Goal: Entertainment & Leisure: Consume media (video, audio)

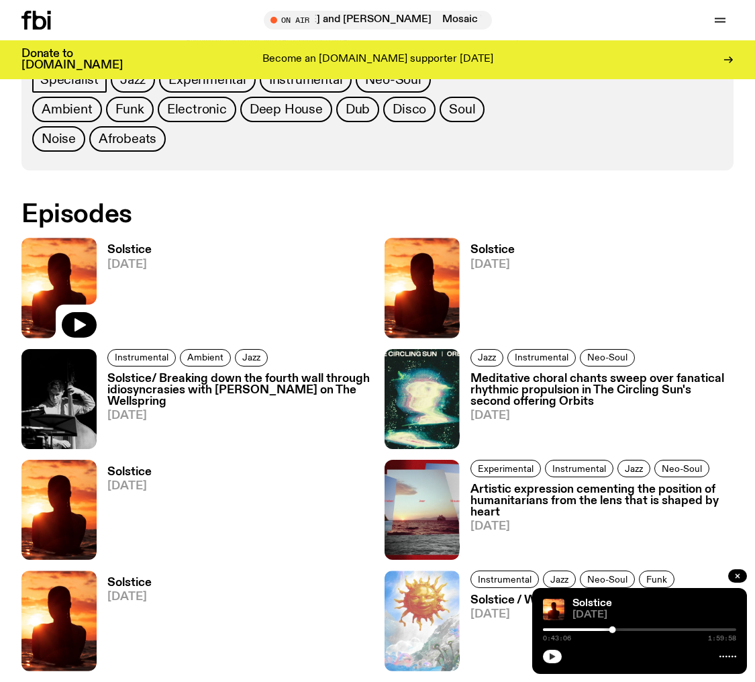
click at [547, 658] on button "button" at bounding box center [552, 656] width 19 height 13
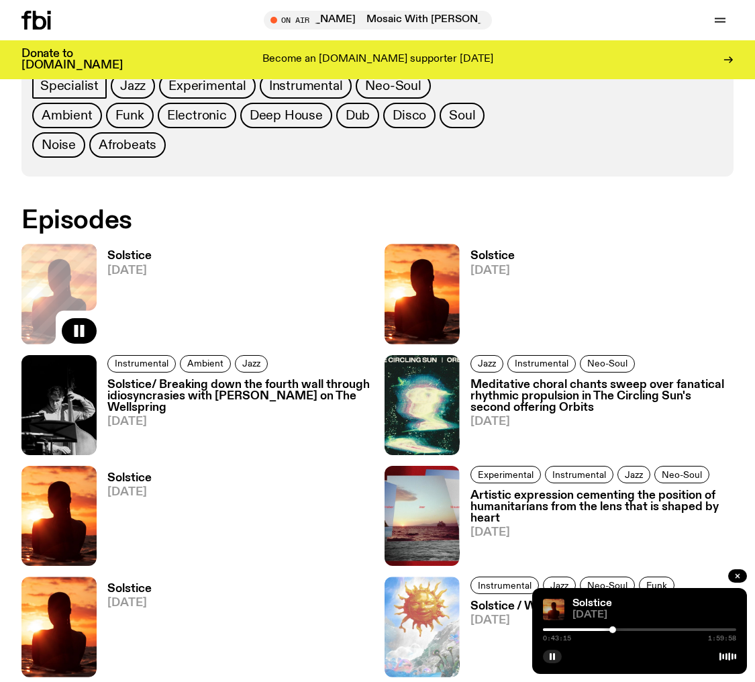
scroll to position [677, 0]
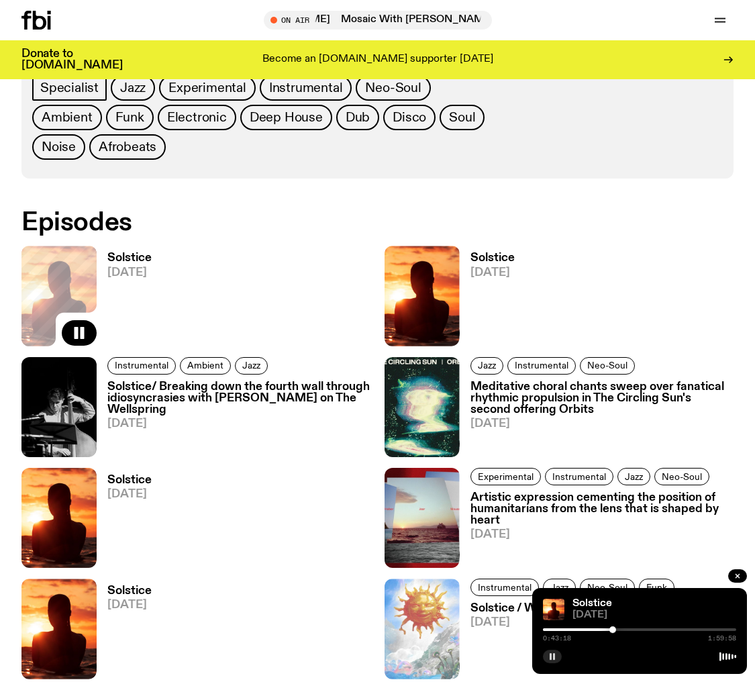
click at [558, 658] on button "button" at bounding box center [552, 656] width 19 height 13
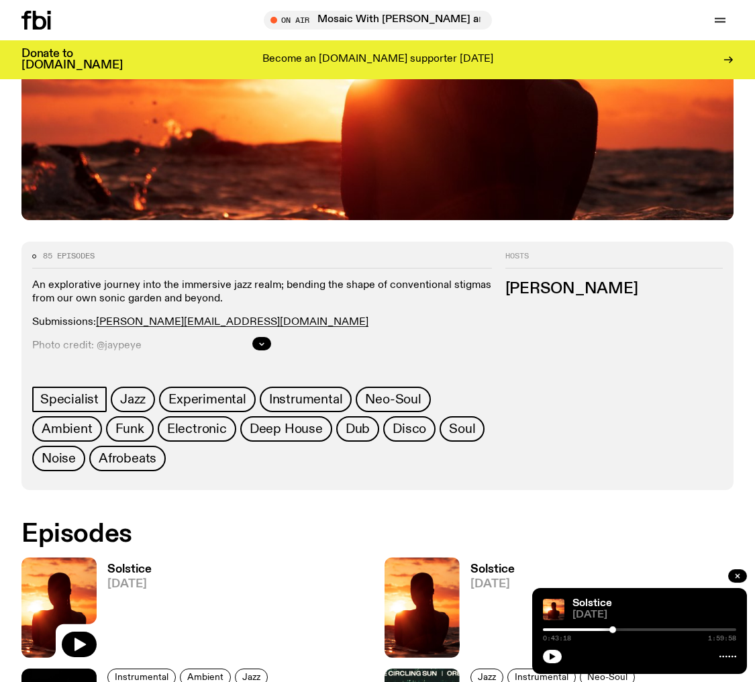
scroll to position [362, 0]
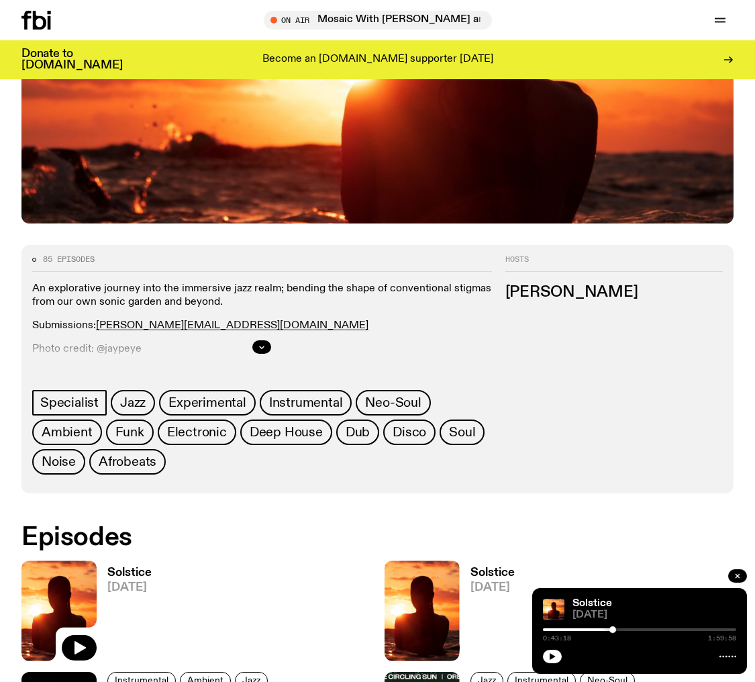
click at [48, 23] on icon at bounding box center [49, 22] width 3 height 13
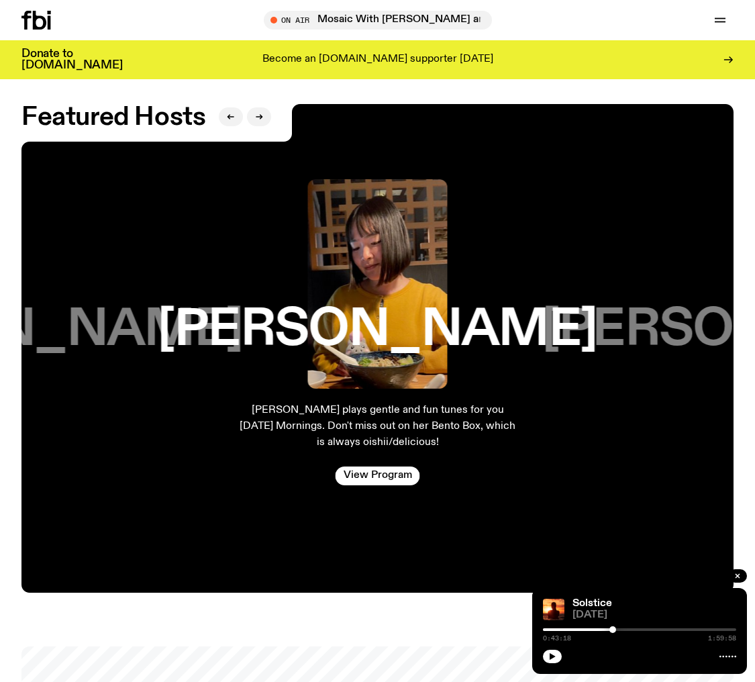
scroll to position [1962, 0]
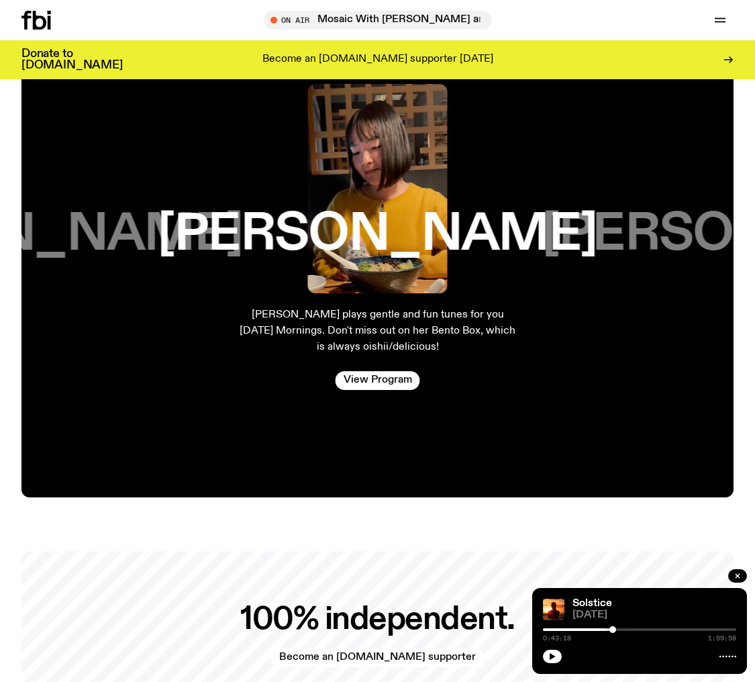
click at [58, 21] on div at bounding box center [53, 20] width 64 height 19
click at [28, 17] on icon at bounding box center [25, 20] width 9 height 19
click at [36, 19] on icon at bounding box center [39, 20] width 13 height 19
click at [718, 19] on icon "button" at bounding box center [720, 20] width 16 height 16
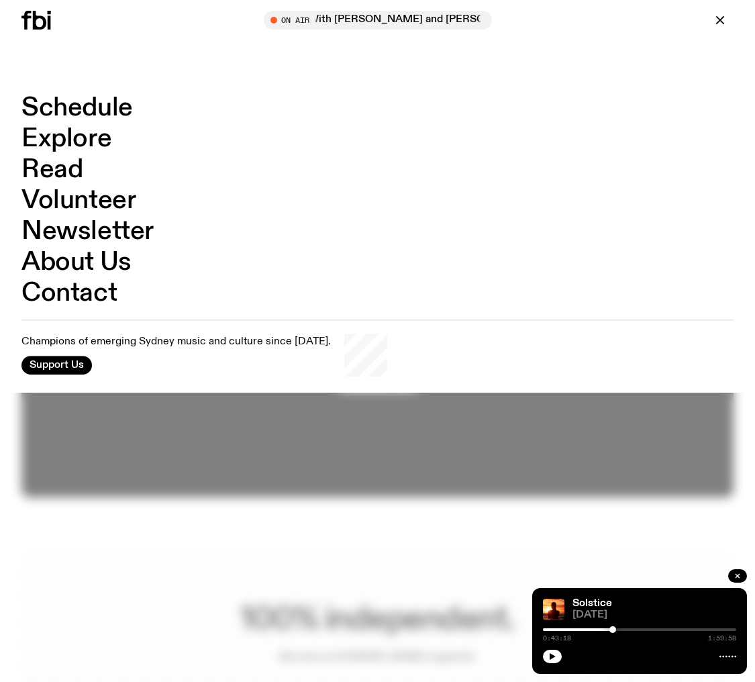
click at [65, 101] on link "Schedule" at bounding box center [76, 108] width 111 height 26
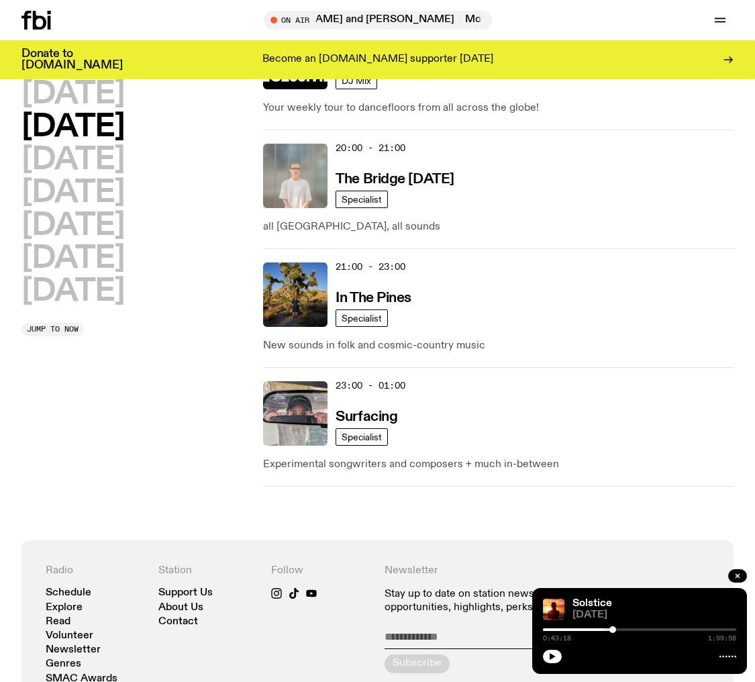
scroll to position [869, 0]
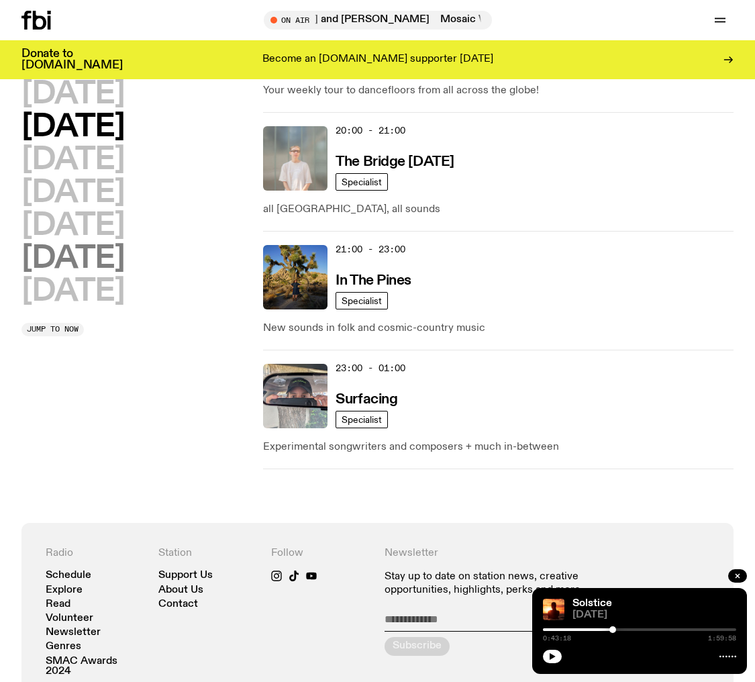
click at [43, 262] on h2 "[DATE]" at bounding box center [72, 259] width 103 height 30
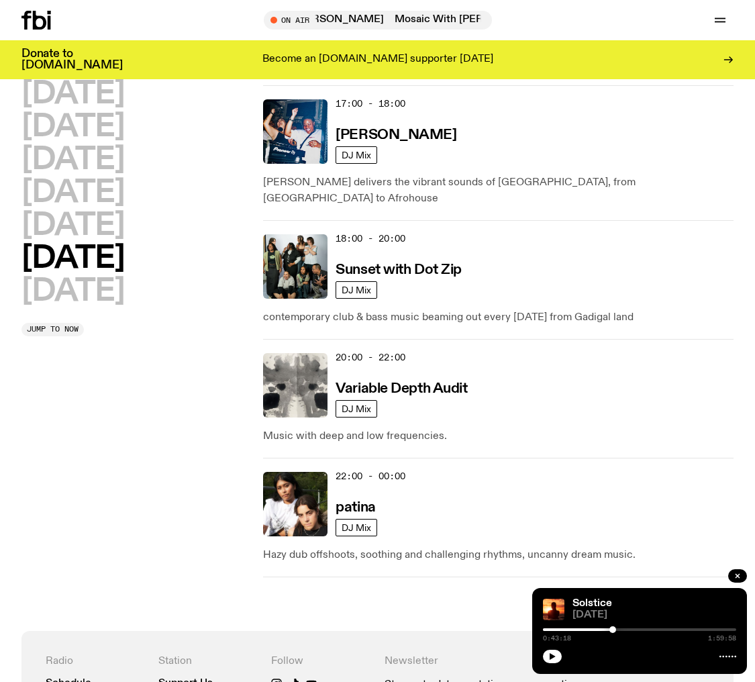
scroll to position [999, 0]
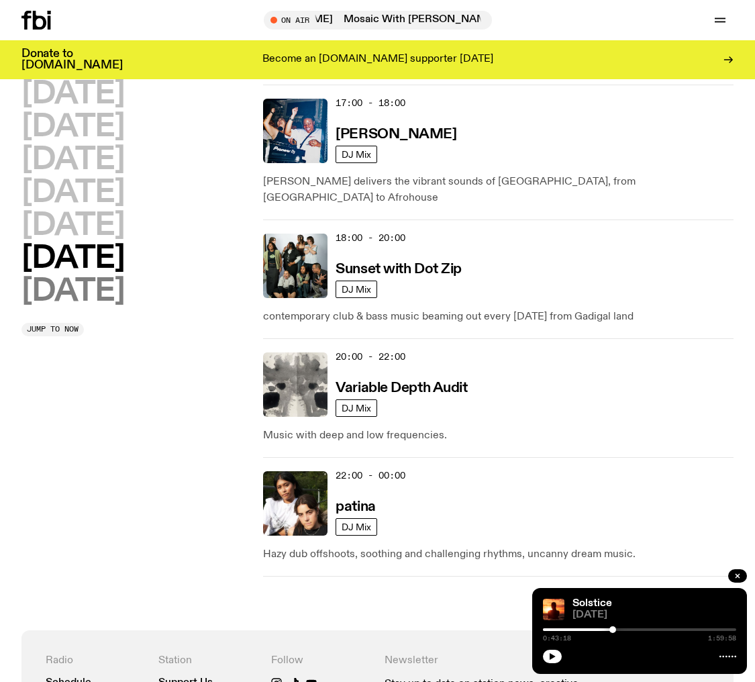
click at [97, 291] on h2 "[DATE]" at bounding box center [72, 292] width 103 height 30
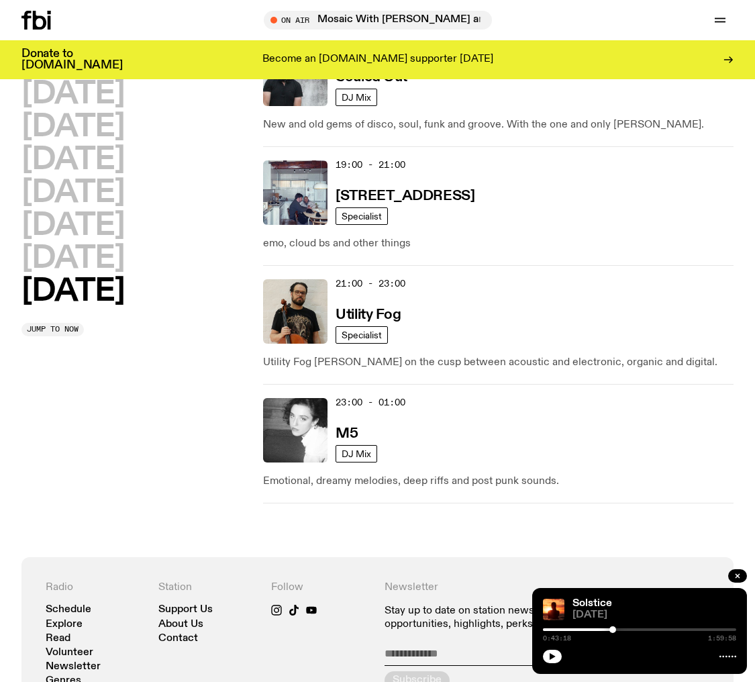
scroll to position [1033, 0]
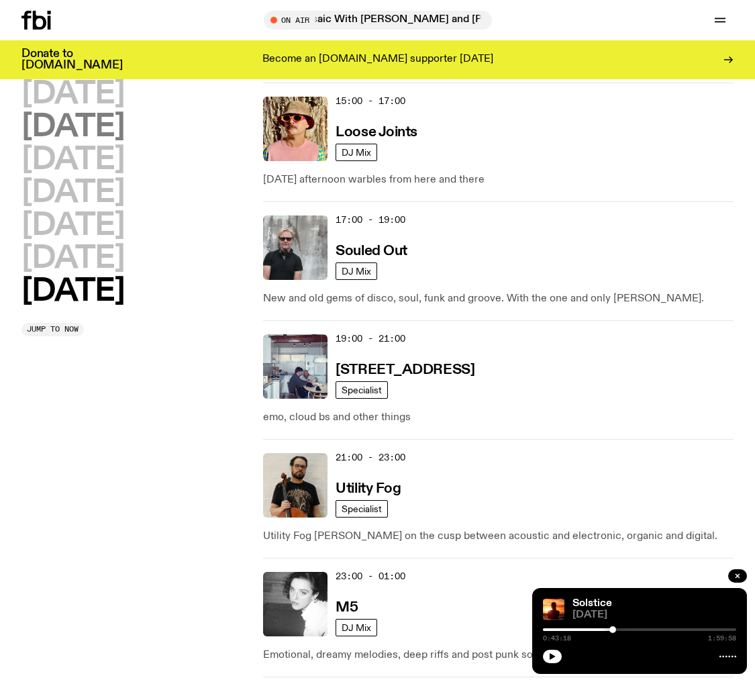
click at [64, 121] on h2 "[DATE]" at bounding box center [72, 127] width 103 height 30
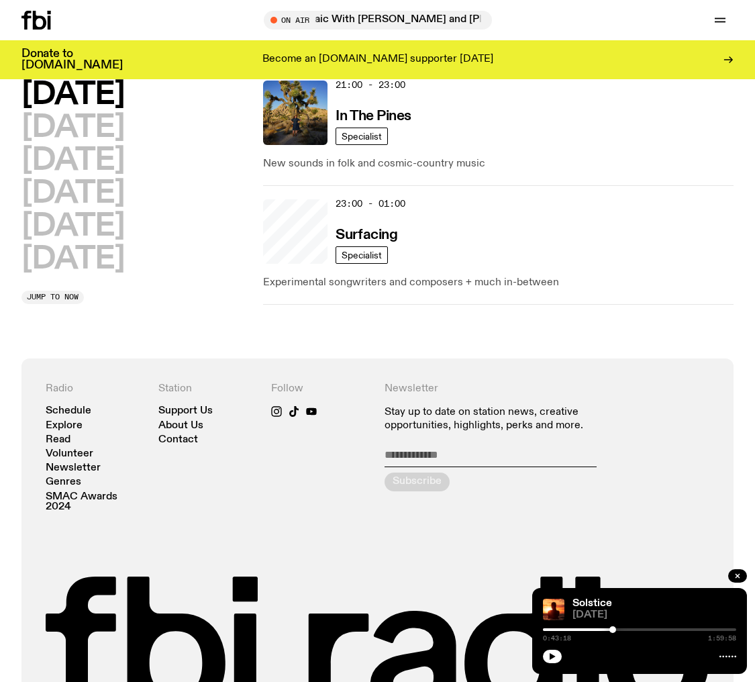
scroll to position [187, 0]
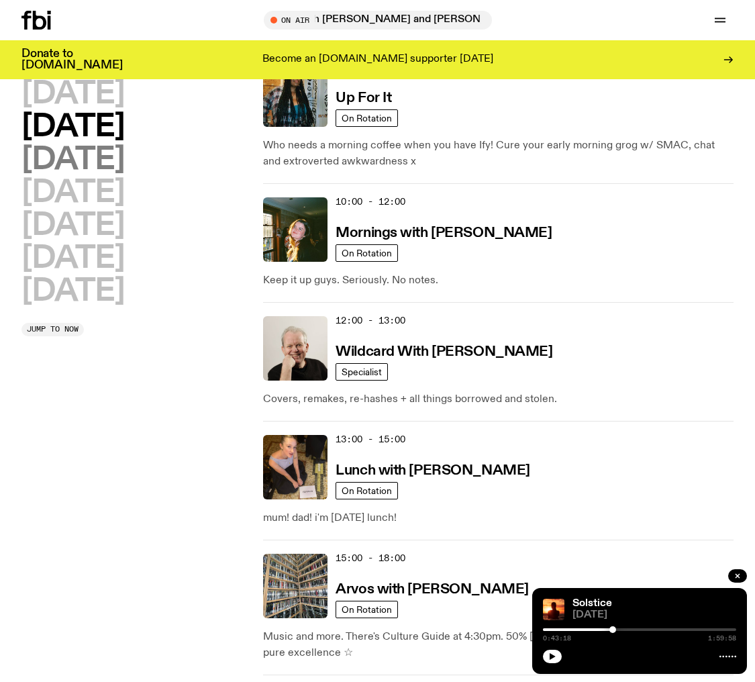
click at [103, 166] on h2 "[DATE]" at bounding box center [72, 160] width 103 height 30
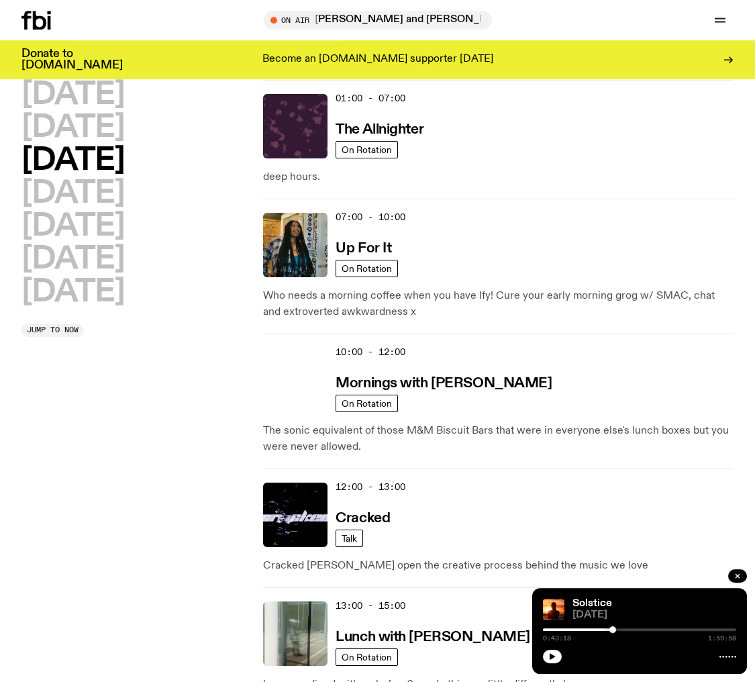
scroll to position [37, 0]
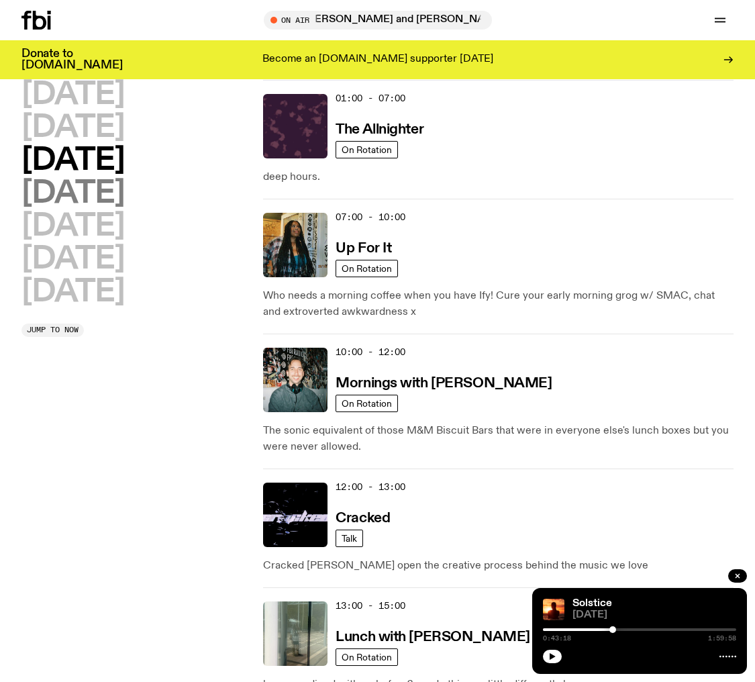
click at [97, 193] on h2 "[DATE]" at bounding box center [72, 194] width 103 height 30
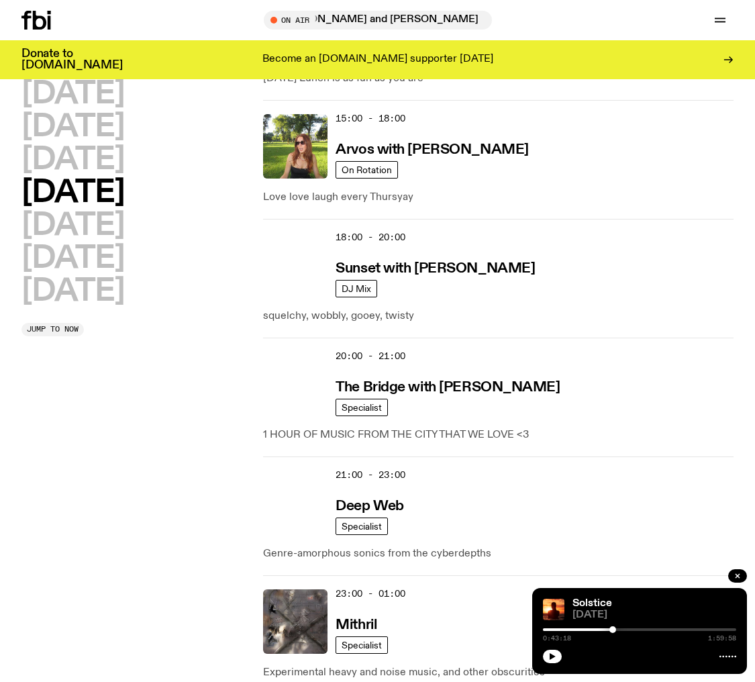
scroll to position [667, 0]
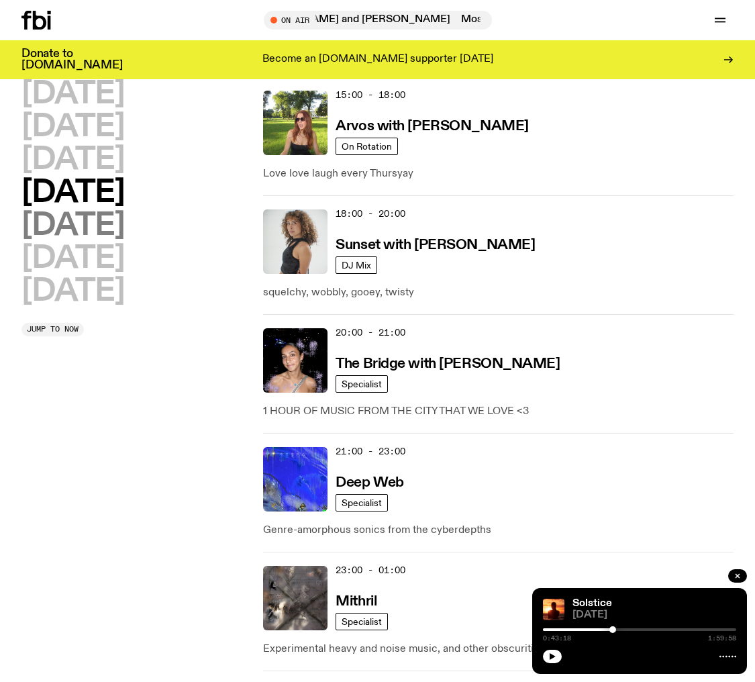
click at [75, 218] on h2 "[DATE]" at bounding box center [72, 226] width 103 height 30
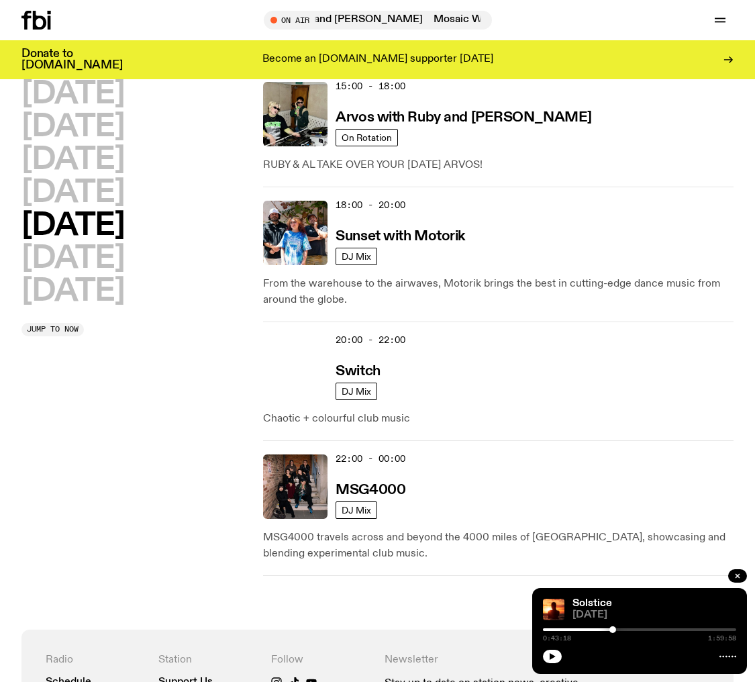
scroll to position [794, 0]
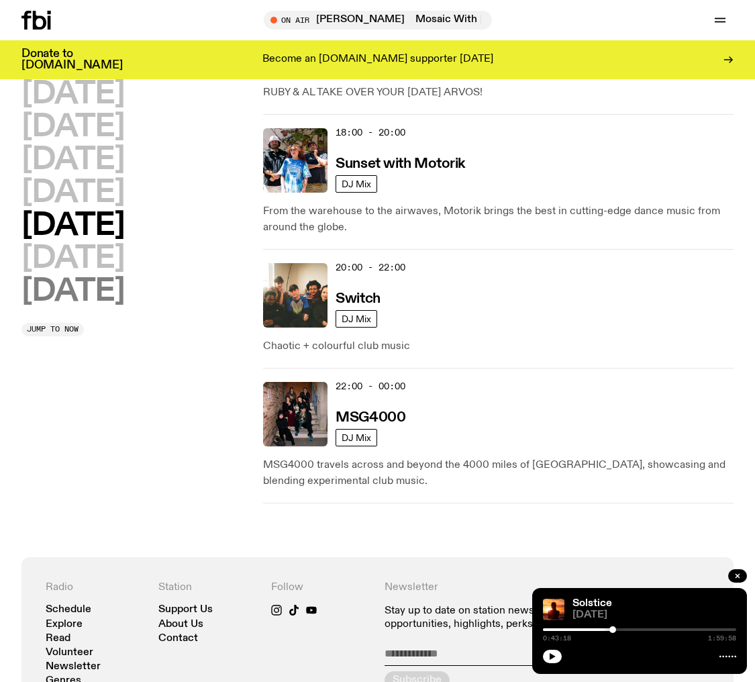
click at [79, 291] on h2 "[DATE]" at bounding box center [72, 292] width 103 height 30
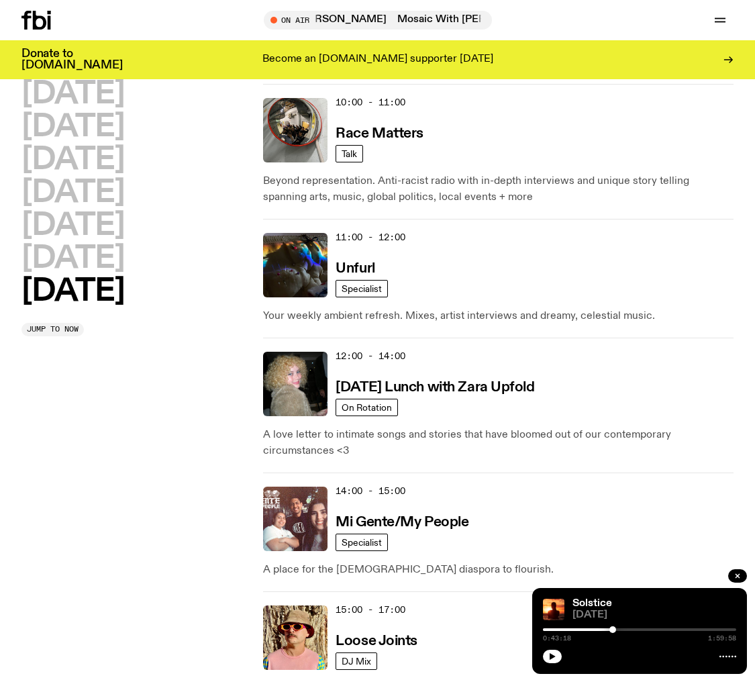
scroll to position [502, 0]
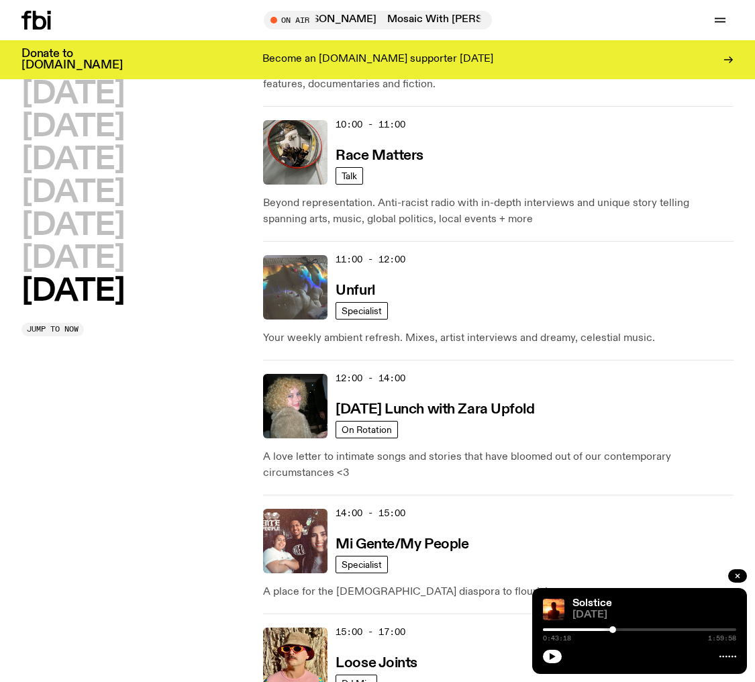
click at [307, 275] on img at bounding box center [295, 287] width 64 height 64
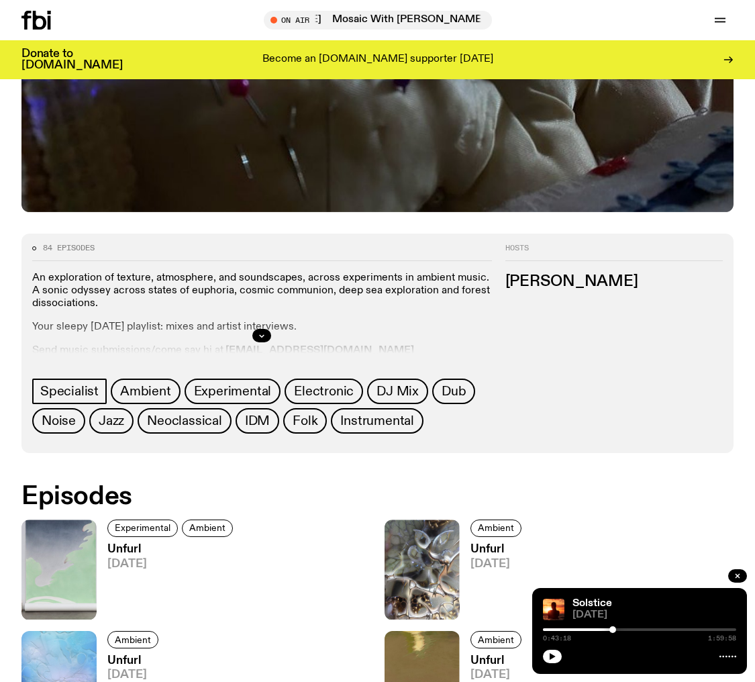
scroll to position [379, 0]
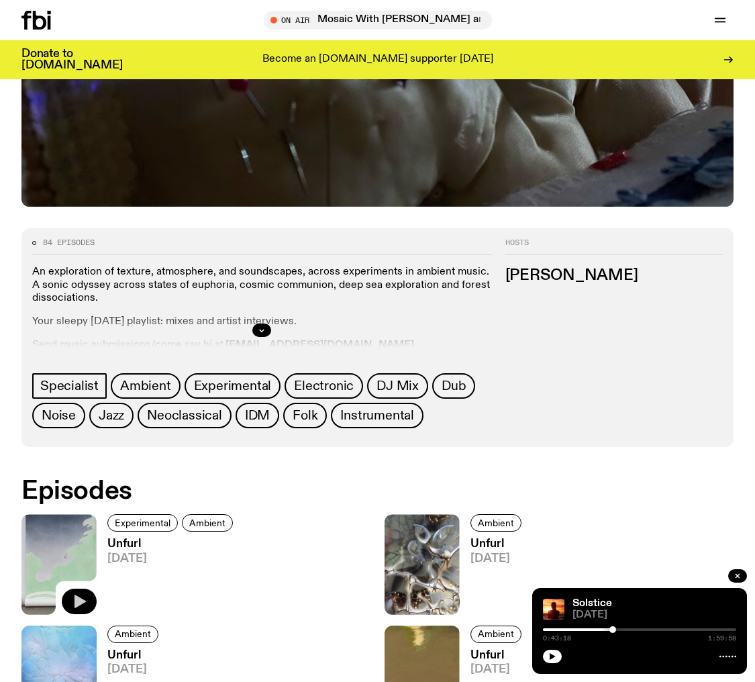
click at [87, 602] on button "button" at bounding box center [79, 602] width 35 height 26
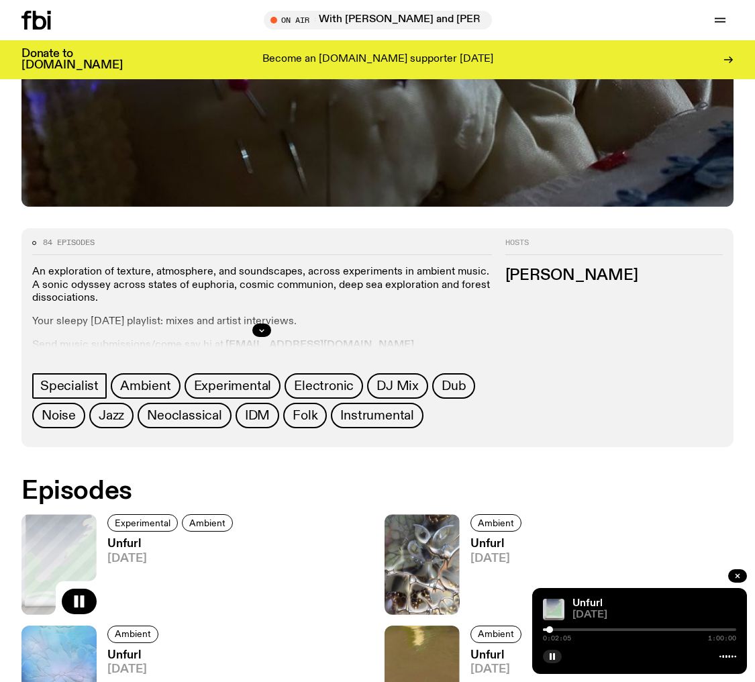
click at [550, 630] on div at bounding box center [549, 629] width 7 height 7
click at [551, 630] on div at bounding box center [551, 629] width 7 height 7
click at [552, 630] on div at bounding box center [552, 629] width 7 height 7
click at [553, 630] on div at bounding box center [553, 629] width 7 height 7
click at [558, 628] on div at bounding box center [557, 629] width 7 height 7
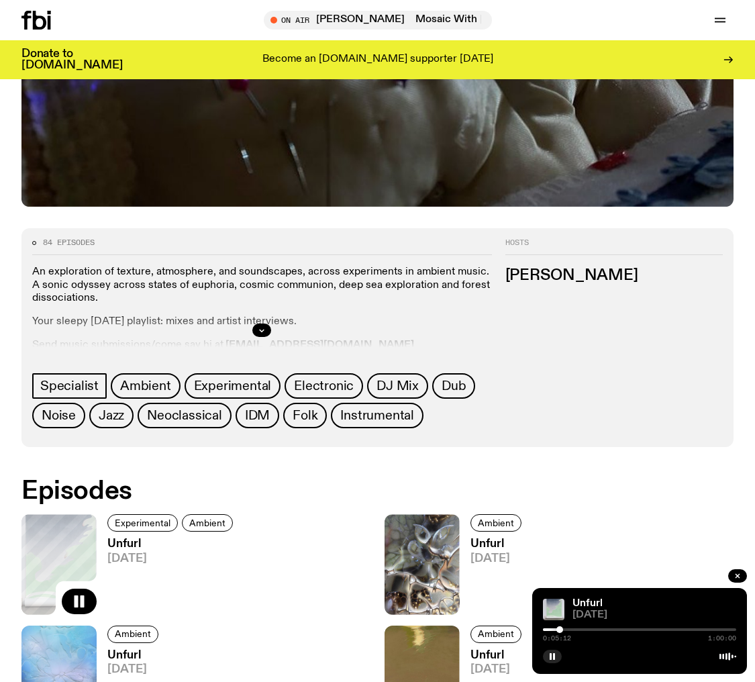
click at [560, 628] on div at bounding box center [559, 629] width 7 height 7
click at [561, 628] on div at bounding box center [561, 629] width 7 height 7
click at [563, 628] on div at bounding box center [563, 629] width 7 height 7
click at [566, 628] on div at bounding box center [565, 629] width 7 height 7
click at [569, 628] on div at bounding box center [568, 629] width 7 height 7
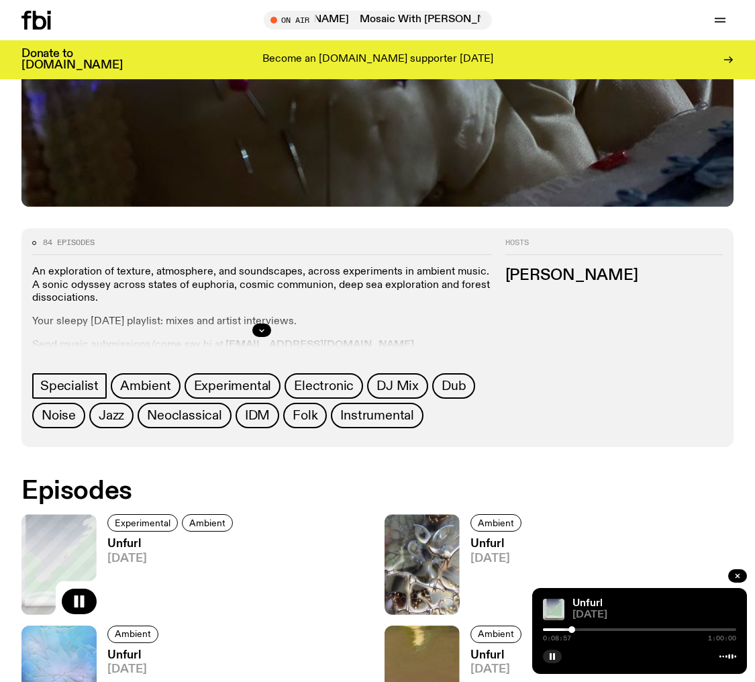
click at [572, 628] on div at bounding box center [572, 629] width 7 height 7
drag, startPoint x: 572, startPoint y: 628, endPoint x: 579, endPoint y: 628, distance: 7.4
click at [579, 628] on div at bounding box center [580, 629] width 7 height 7
click at [583, 628] on div at bounding box center [582, 629] width 7 height 7
click at [585, 628] on div at bounding box center [584, 629] width 7 height 7
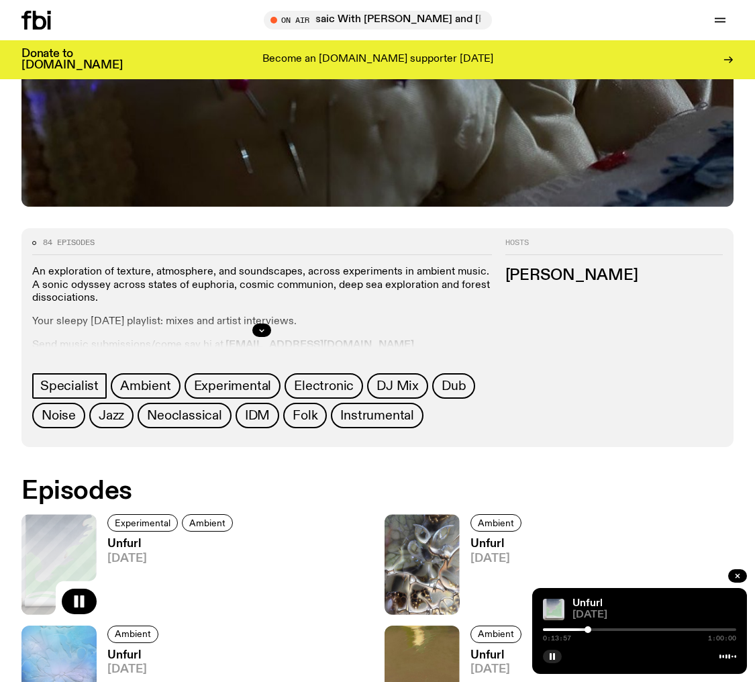
click at [588, 628] on div at bounding box center [588, 629] width 7 height 7
click at [597, 632] on div "0:14:54 1:00:00" at bounding box center [639, 634] width 193 height 16
click at [597, 630] on div at bounding box center [596, 629] width 7 height 7
